Goal: Communication & Community: Ask a question

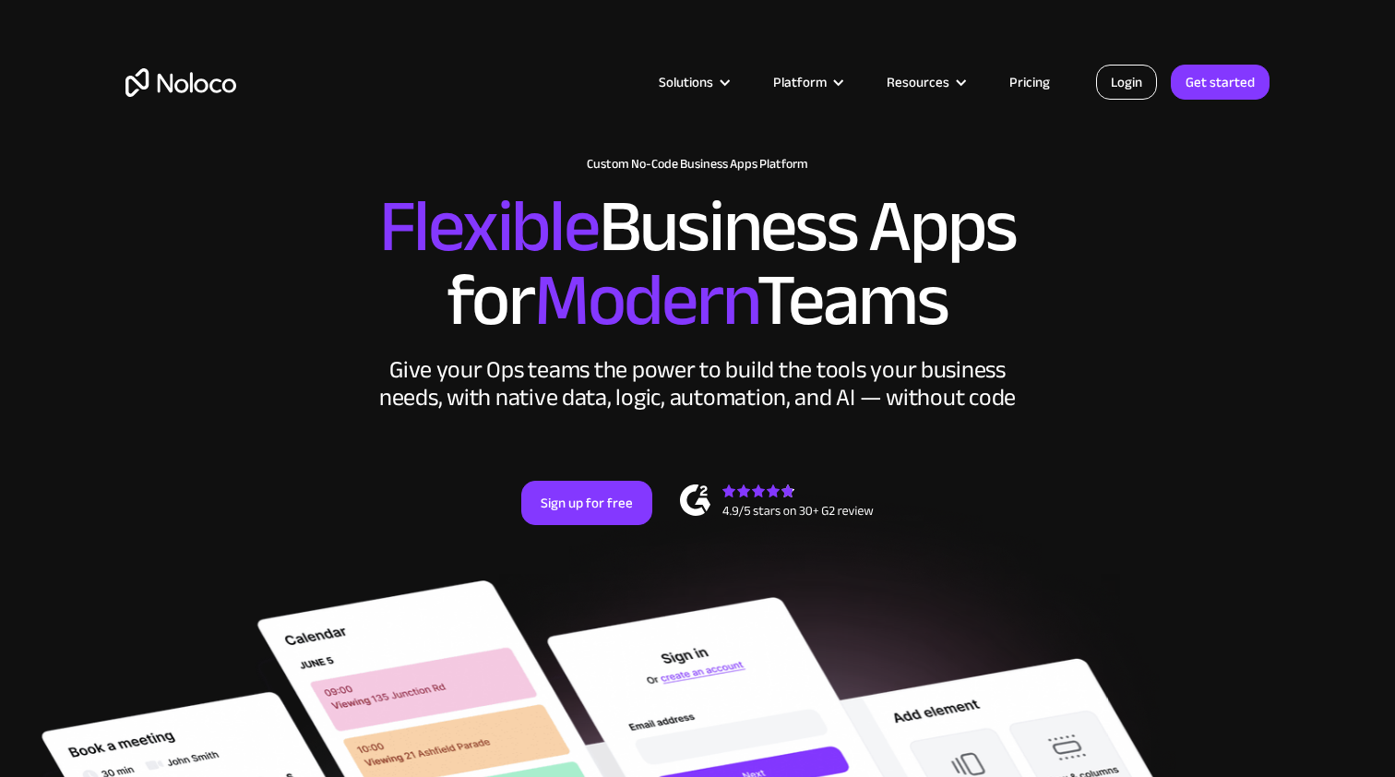
click at [1127, 82] on link "Login" at bounding box center [1126, 82] width 61 height 35
click at [1136, 80] on link "Login" at bounding box center [1126, 82] width 61 height 35
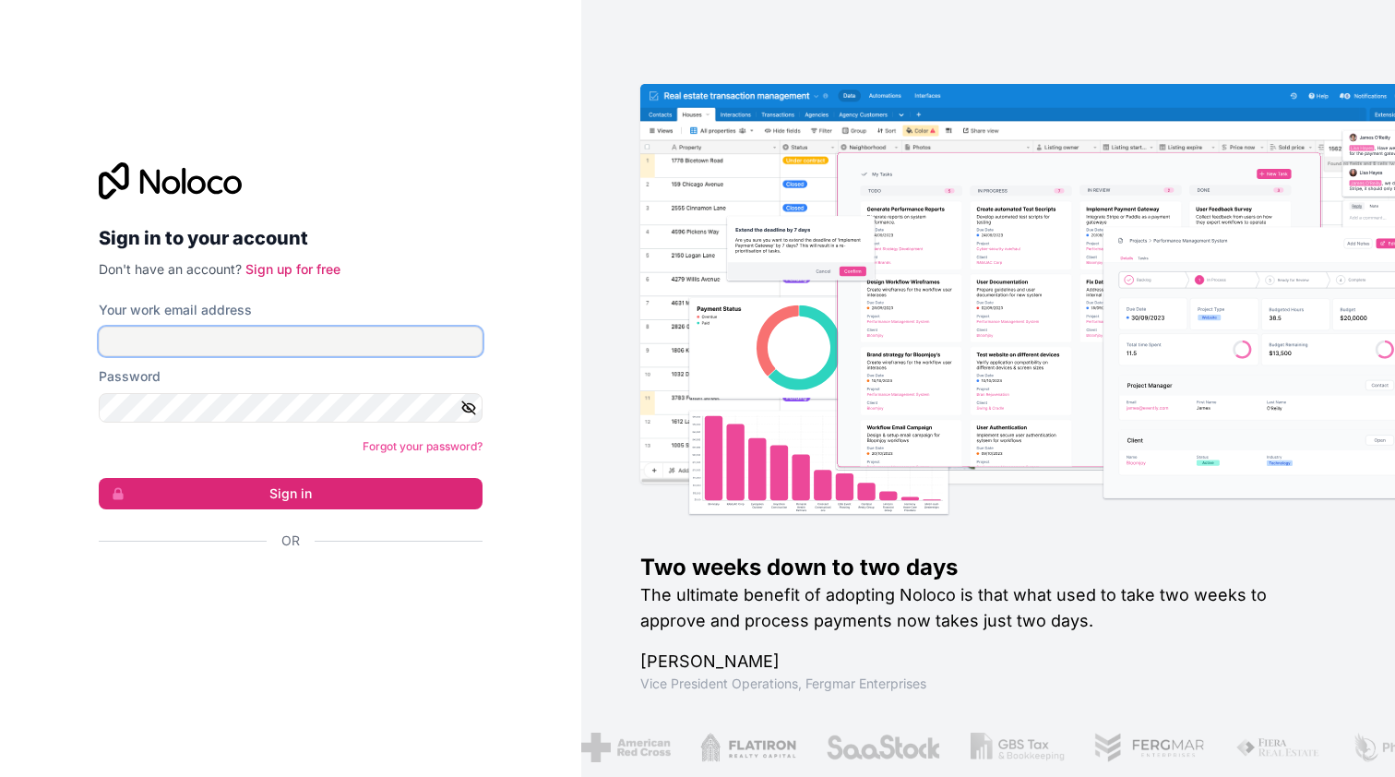
type input "[PERSON_NAME][EMAIL_ADDRESS][DOMAIN_NAME]"
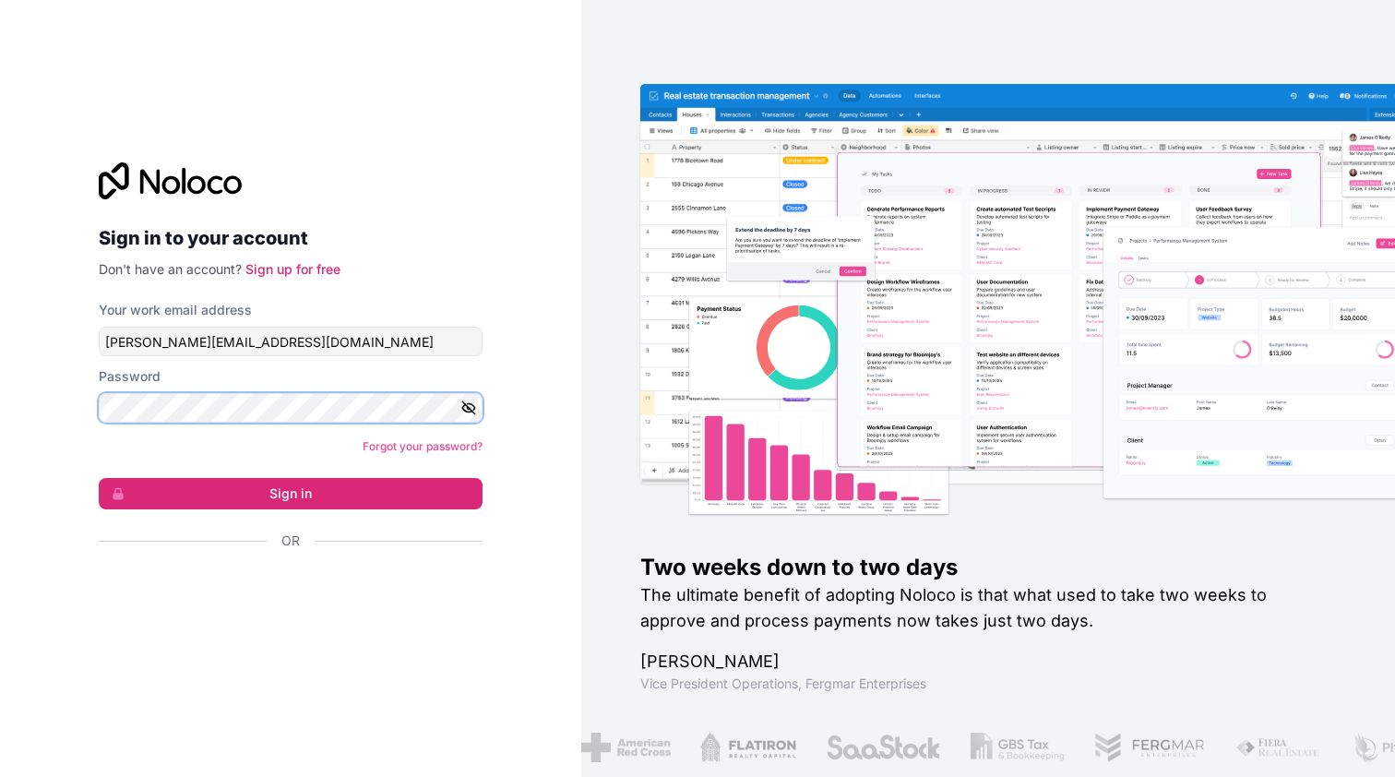
click at [291, 494] on button "Sign in" at bounding box center [291, 493] width 384 height 31
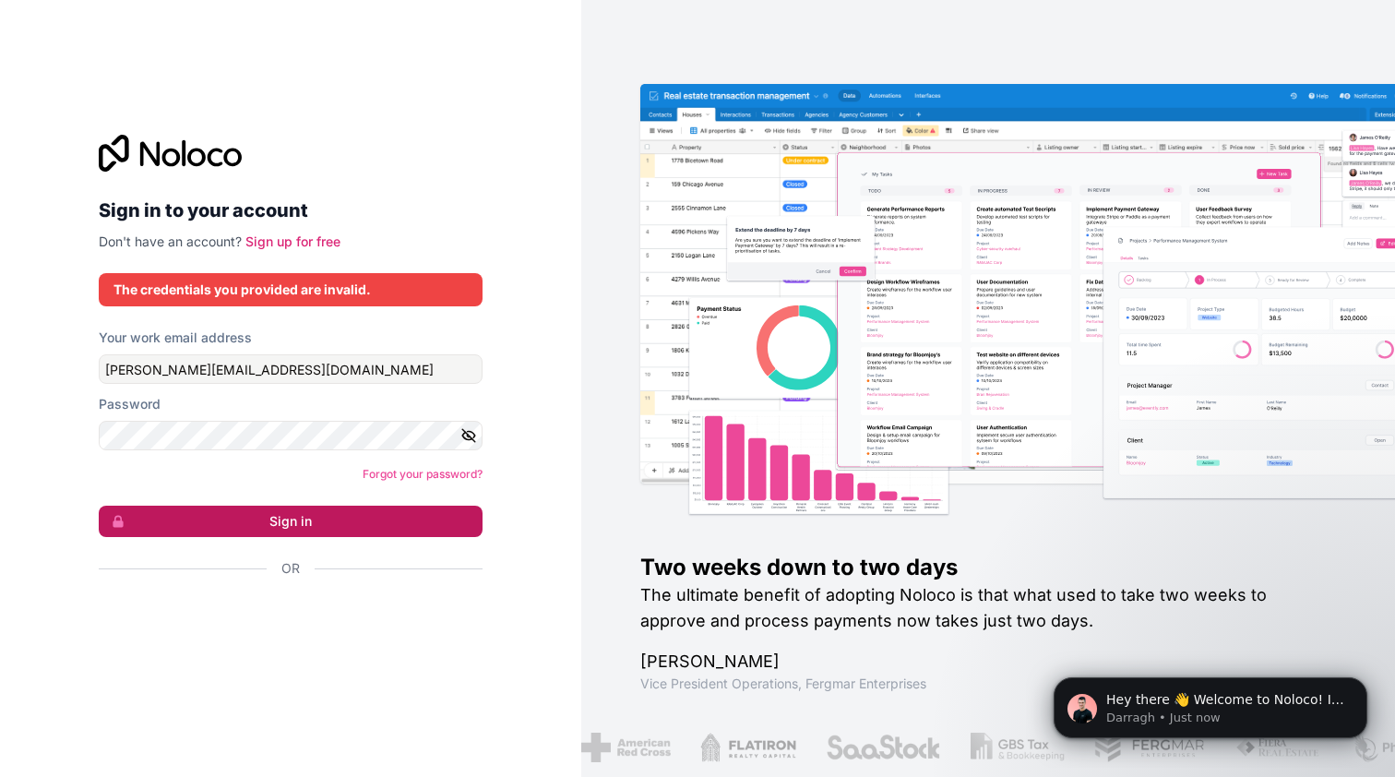
click at [171, 512] on button "Sign in" at bounding box center [291, 521] width 384 height 31
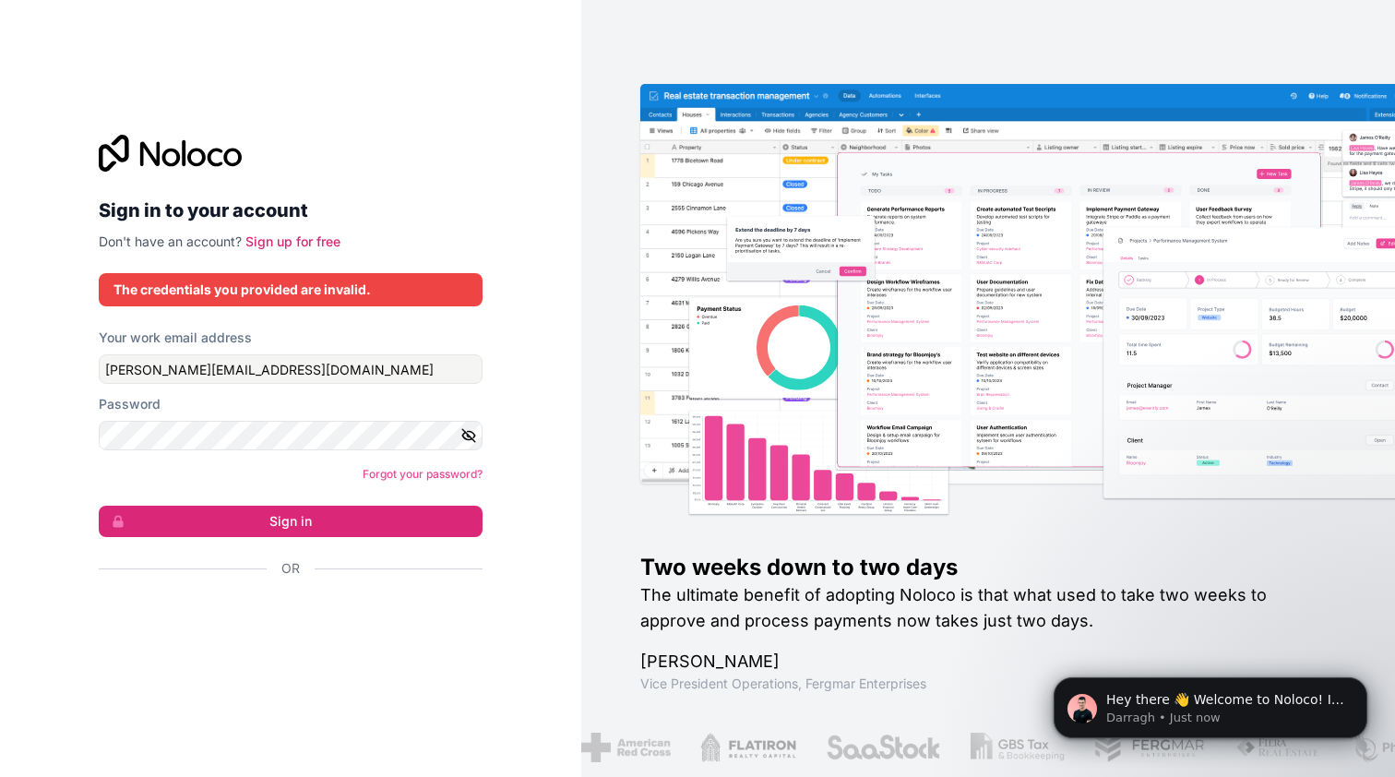
click at [309, 623] on div "Acceder con Google. Se abre en una pestaña nueva" at bounding box center [283, 618] width 369 height 41
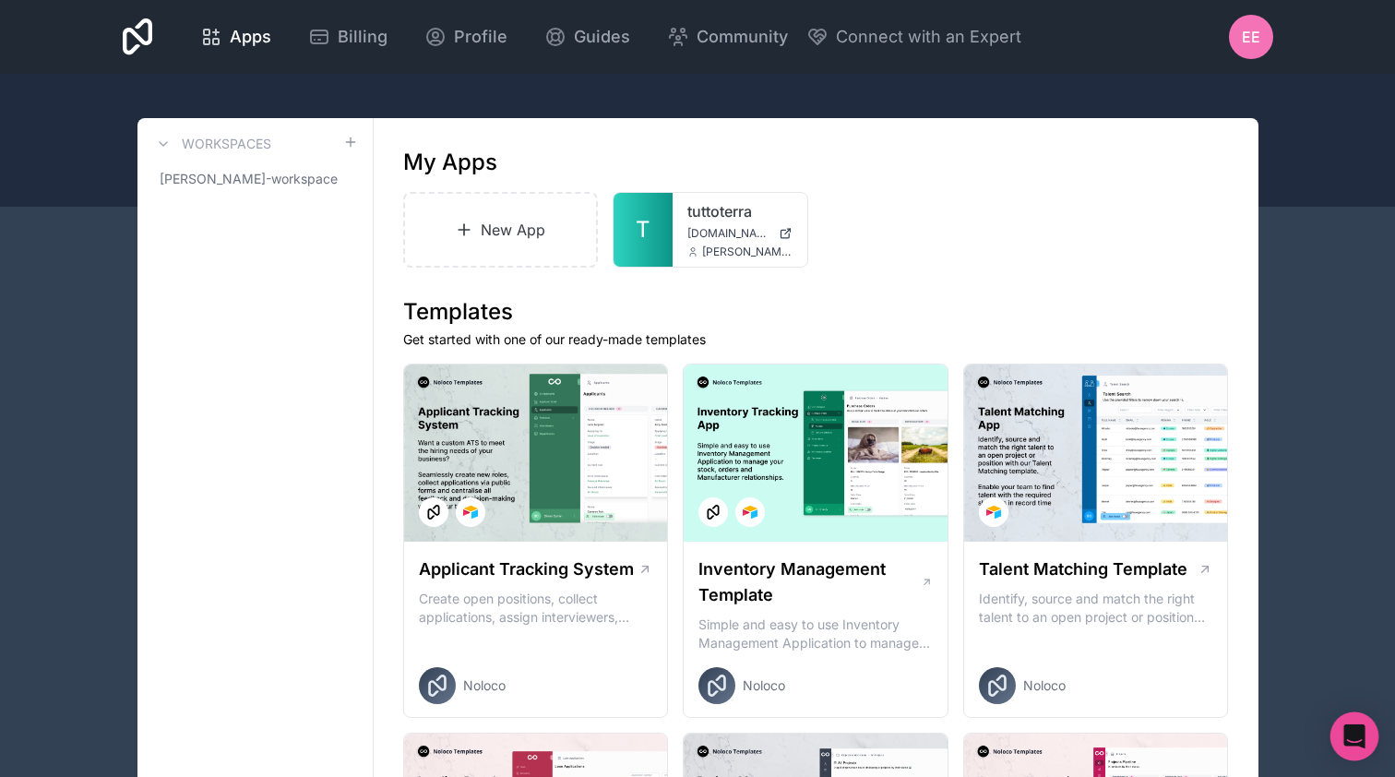
click at [1361, 733] on icon "Open Intercom Messenger" at bounding box center [1353, 736] width 21 height 24
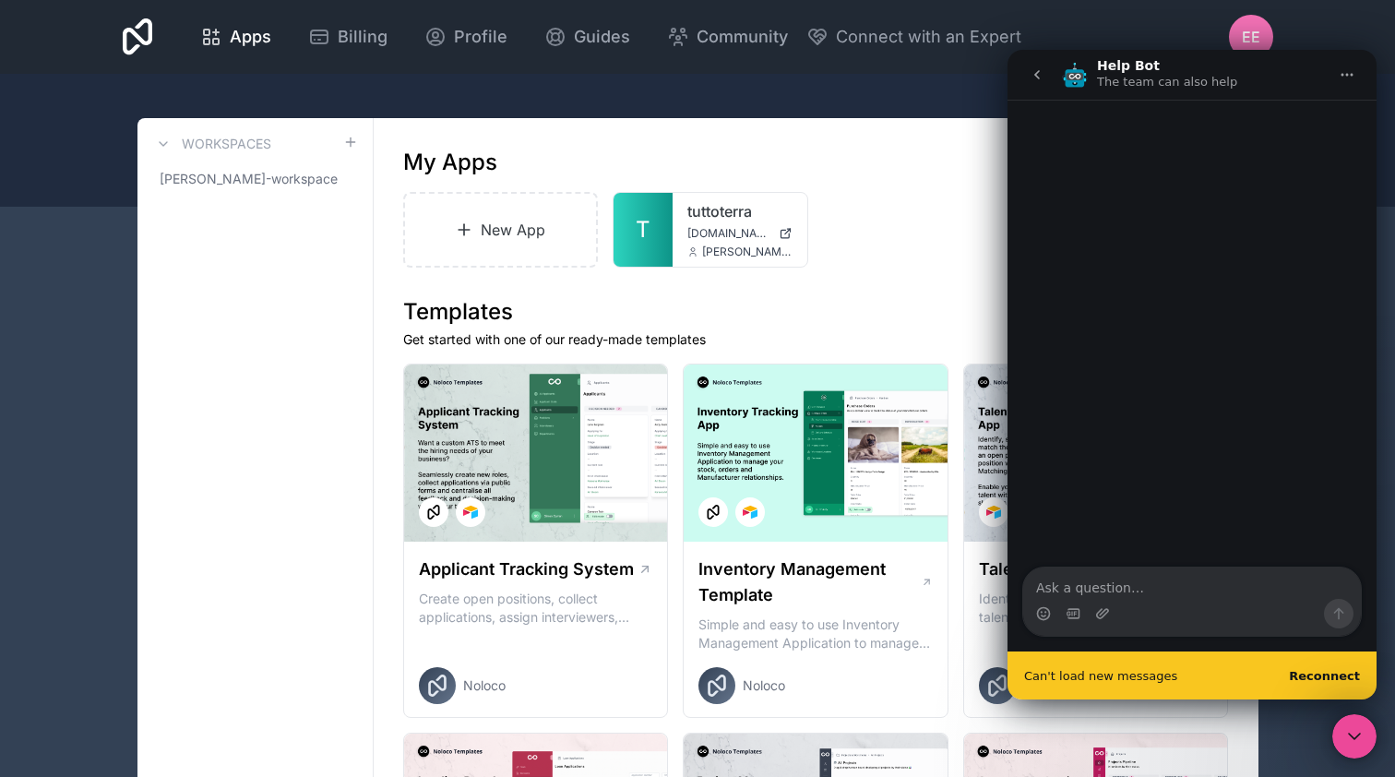
click at [1075, 586] on textarea "Ask a question…" at bounding box center [1192, 582] width 338 height 31
click at [1205, 593] on textarea "My search button disappear from my app." at bounding box center [1192, 582] width 338 height 31
type textarea "My search button disappear from my app."
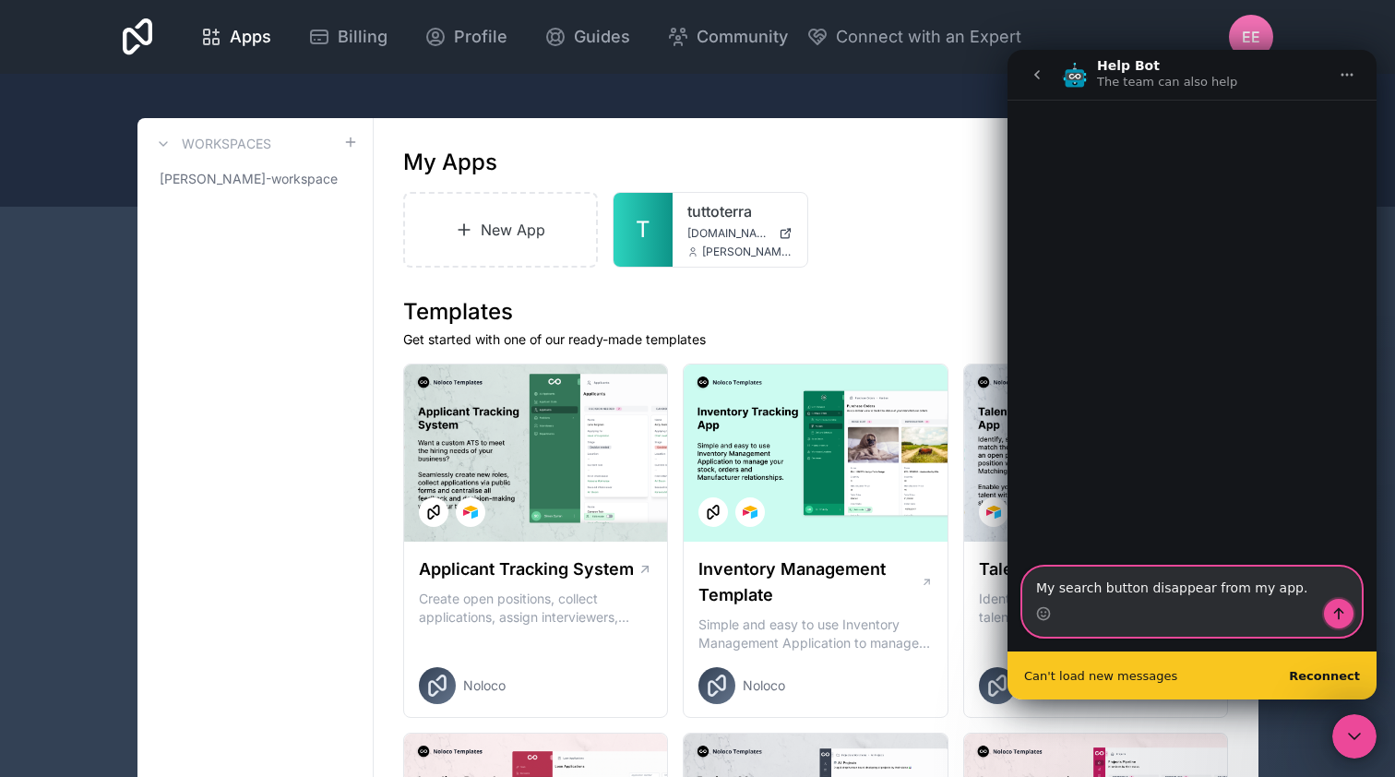
click at [1339, 615] on icon "Send a message…" at bounding box center [1339, 614] width 10 height 12
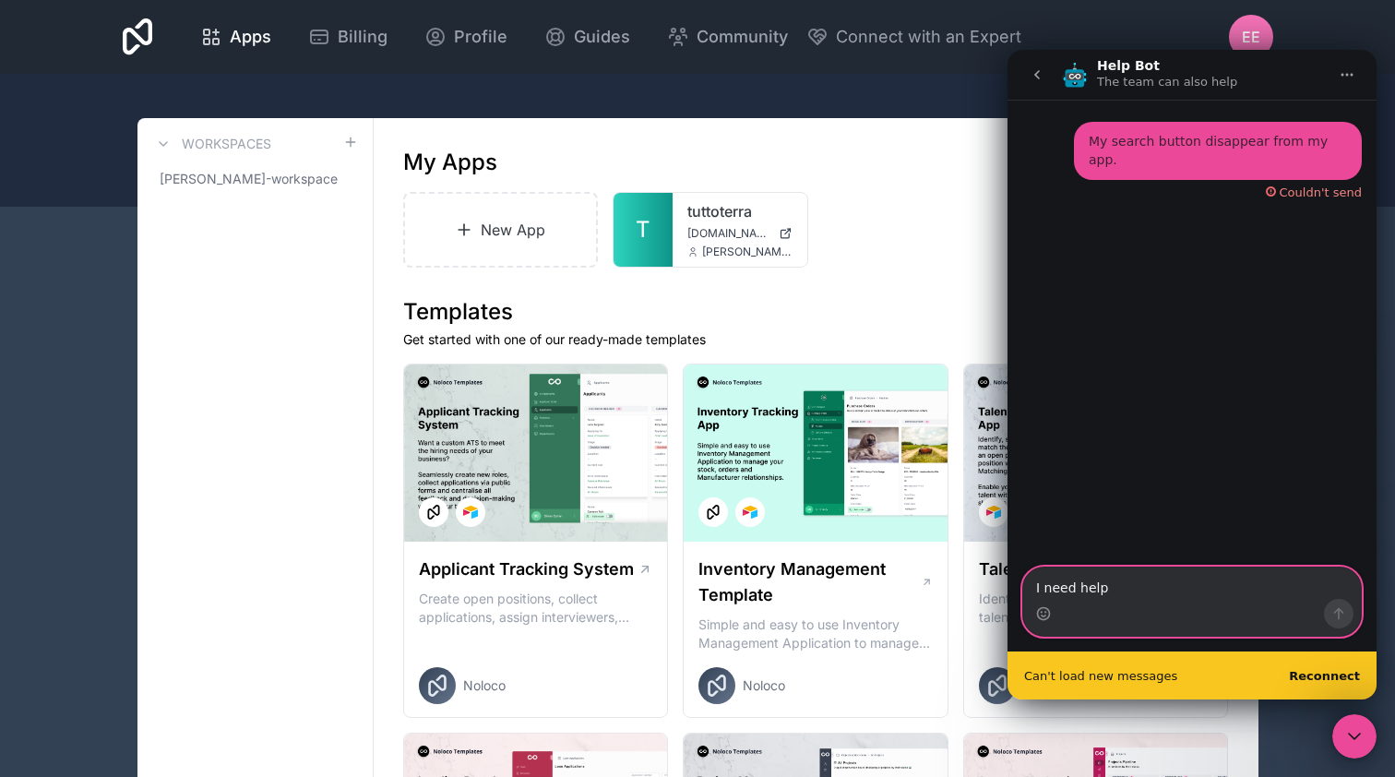
type textarea "I need help"
click at [1327, 674] on b "Reconnect" at bounding box center [1324, 676] width 71 height 14
click at [1127, 588] on textarea "I need help" at bounding box center [1192, 582] width 338 height 31
click at [1316, 671] on b "Reconnect" at bounding box center [1324, 676] width 71 height 14
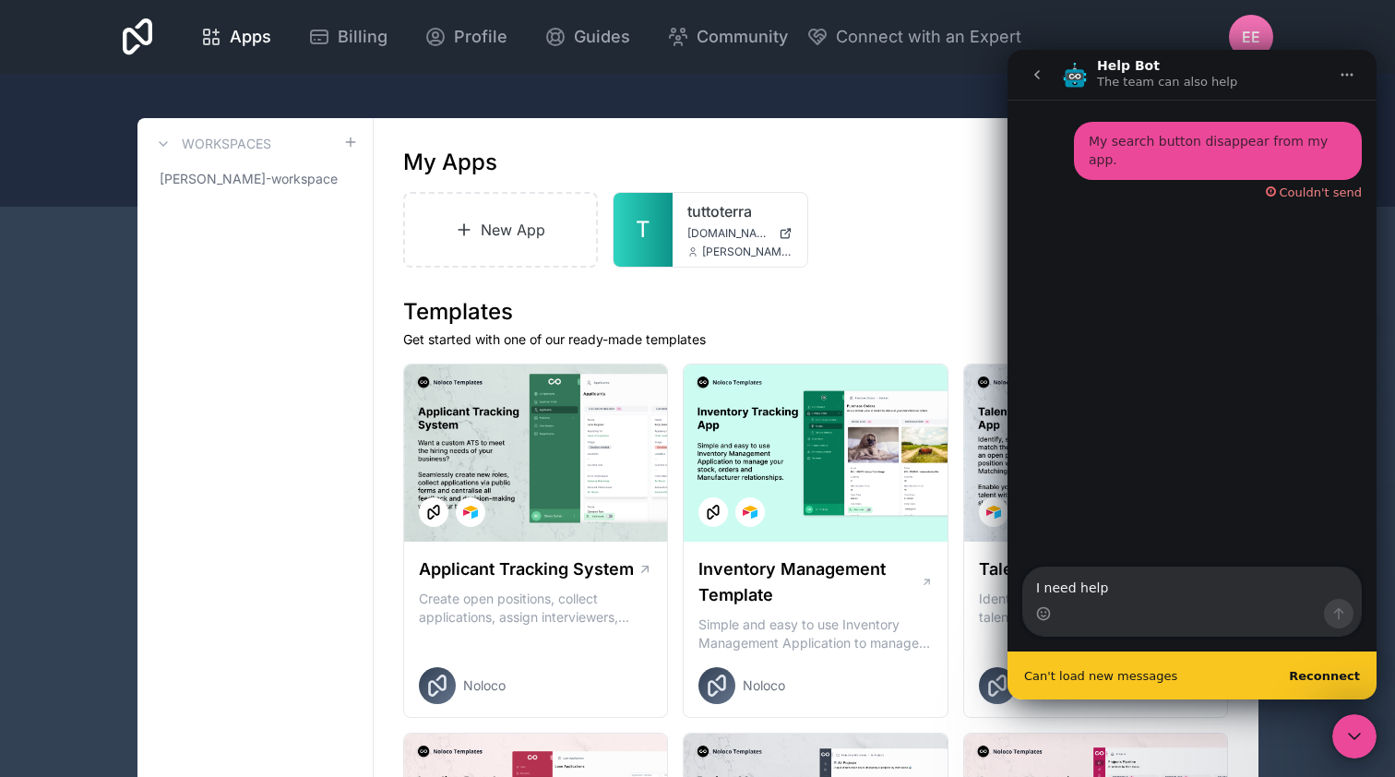
click at [1041, 72] on icon "go back" at bounding box center [1036, 74] width 15 height 15
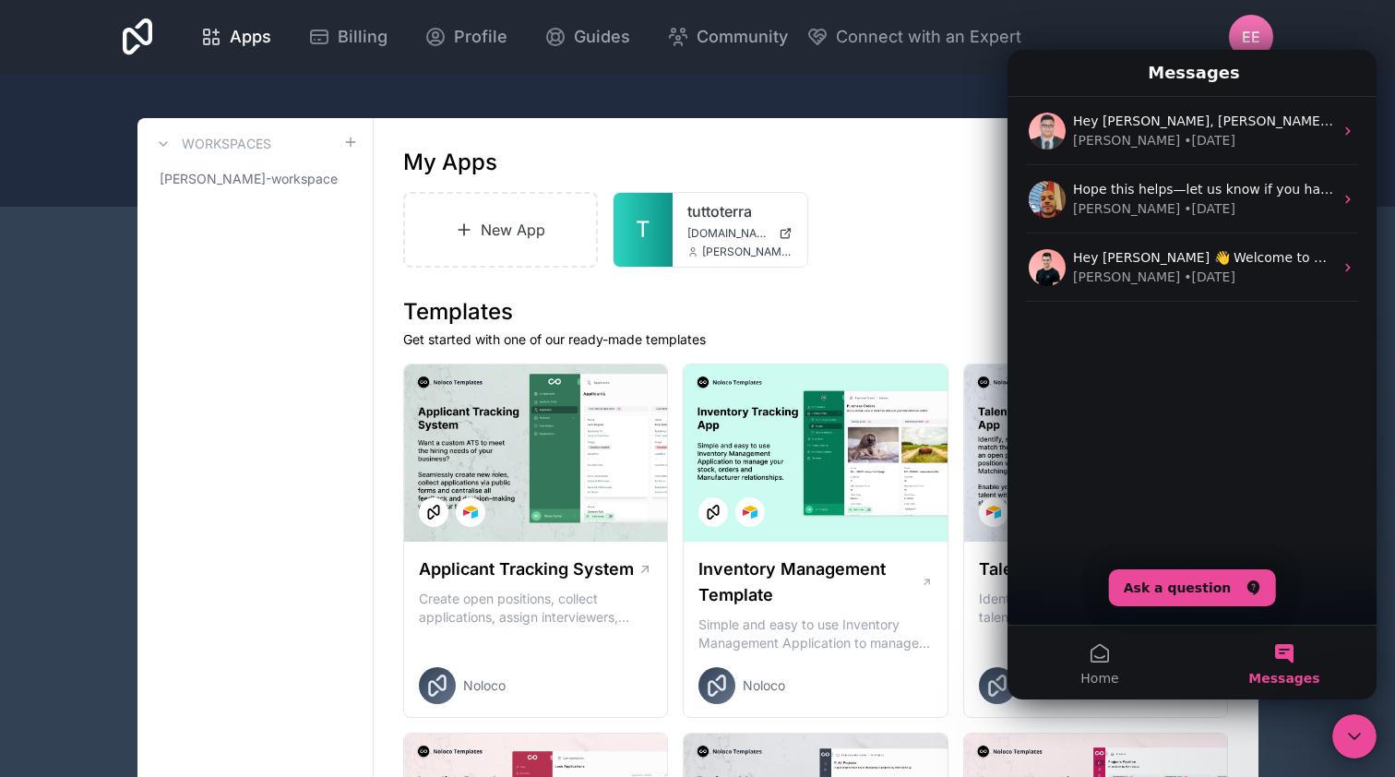
click at [1280, 653] on button "Messages" at bounding box center [1284, 662] width 184 height 74
click at [1187, 589] on button "Ask a question" at bounding box center [1192, 587] width 167 height 37
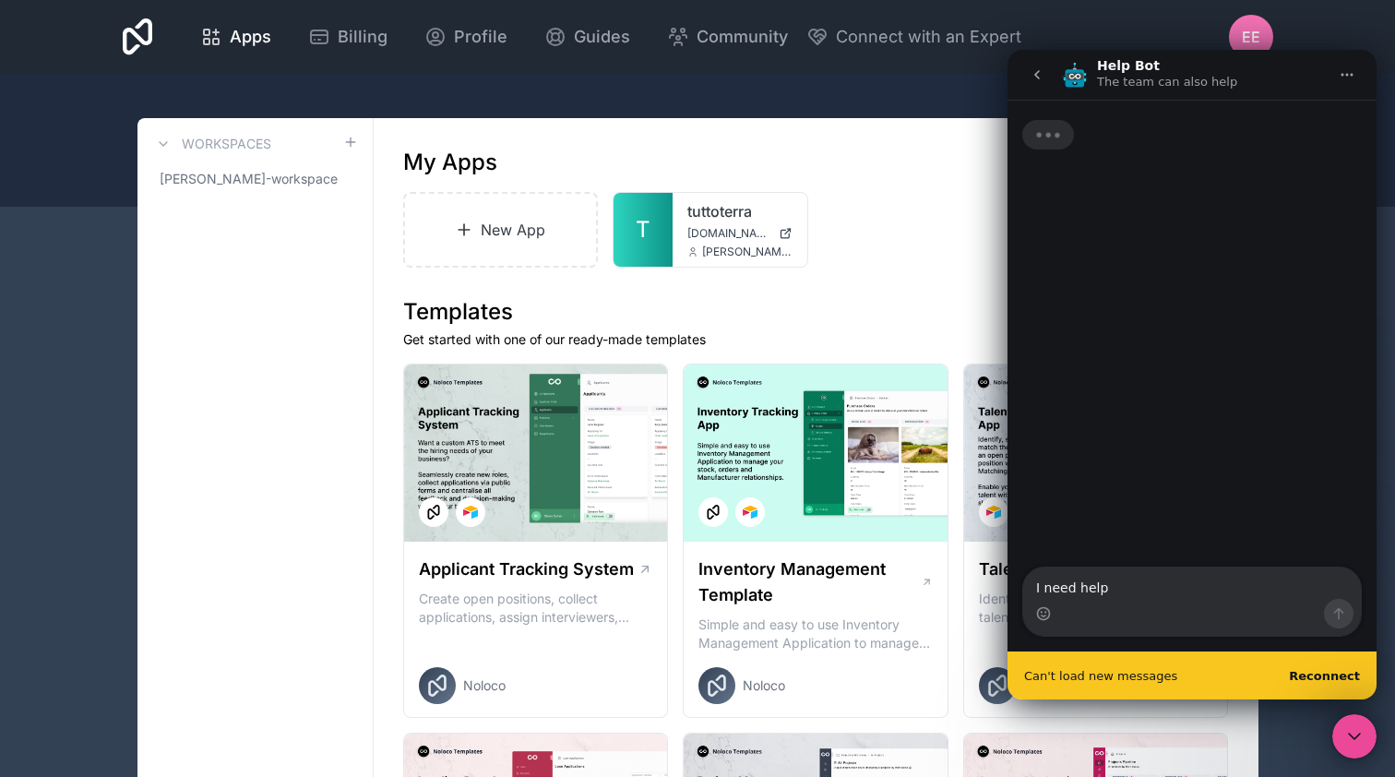
click at [1135, 586] on textarea "I need help" at bounding box center [1192, 582] width 338 height 31
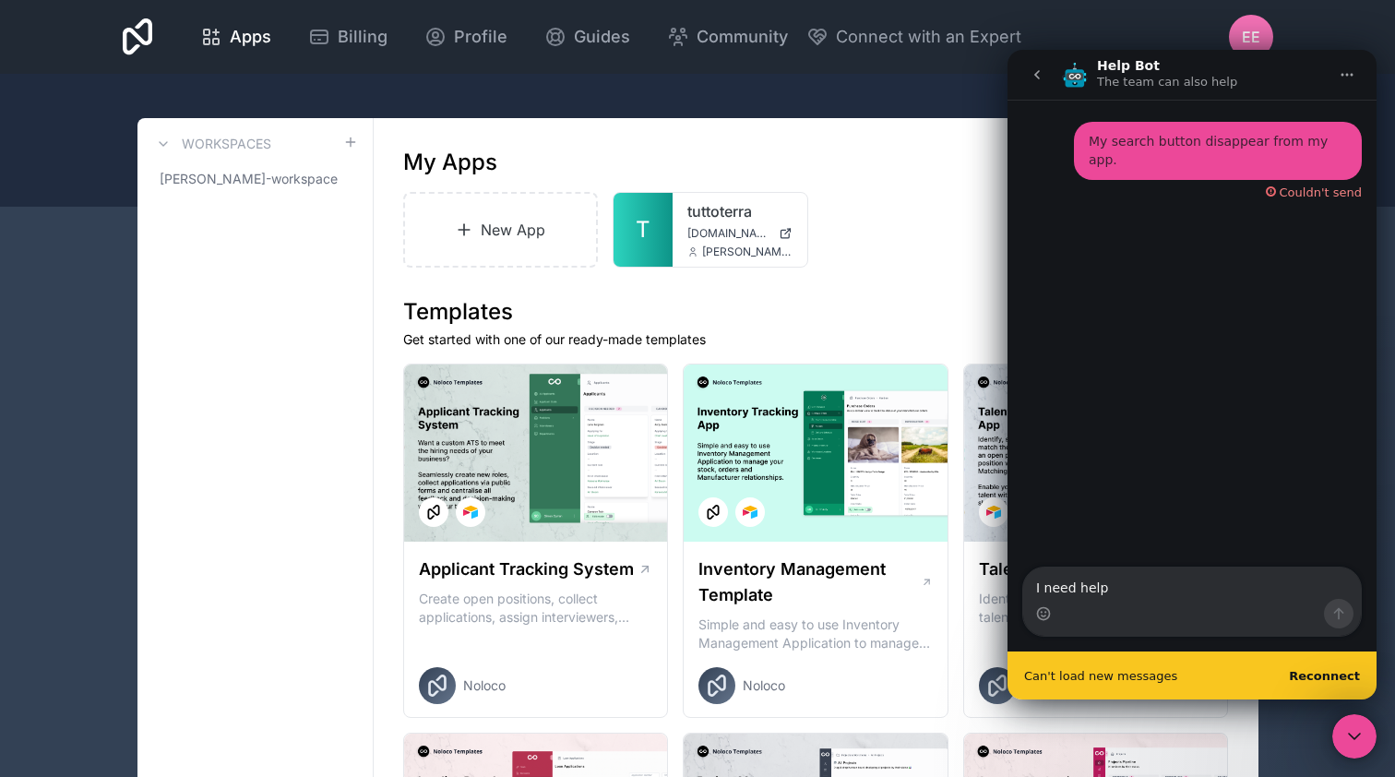
click at [1135, 586] on textarea "I need help" at bounding box center [1192, 582] width 338 height 31
click at [1334, 680] on b "Reconnect" at bounding box center [1324, 676] width 71 height 14
click at [1251, 662] on div "Can't load new messages Reconnect" at bounding box center [1191, 675] width 369 height 48
